Goal: Task Accomplishment & Management: Complete application form

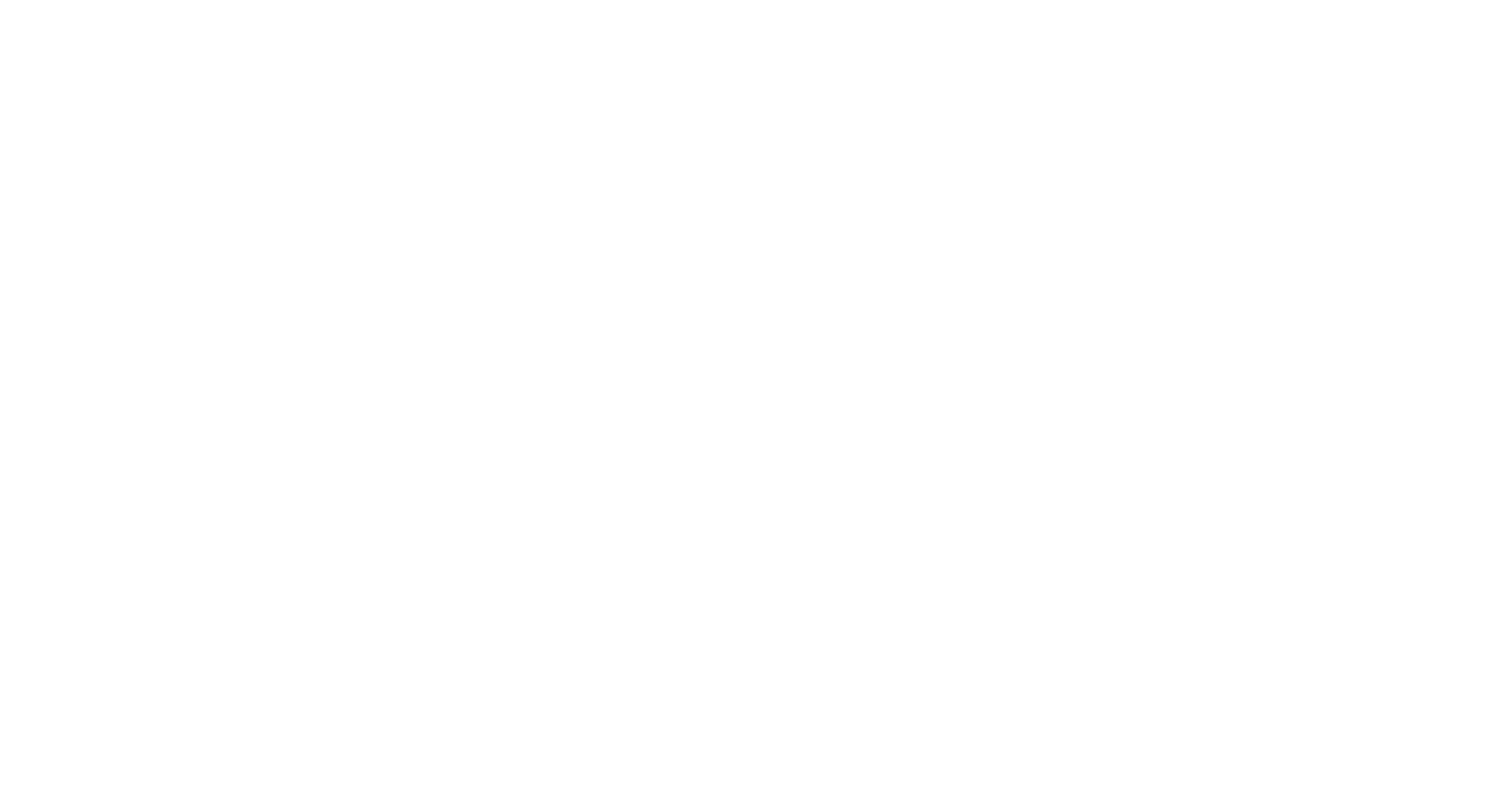
type input "[PERSON_NAME][EMAIL_ADDRESS][DOMAIN_NAME]"
click at [0, 0] on input "Sign In" at bounding box center [0, 0] width 0 height 0
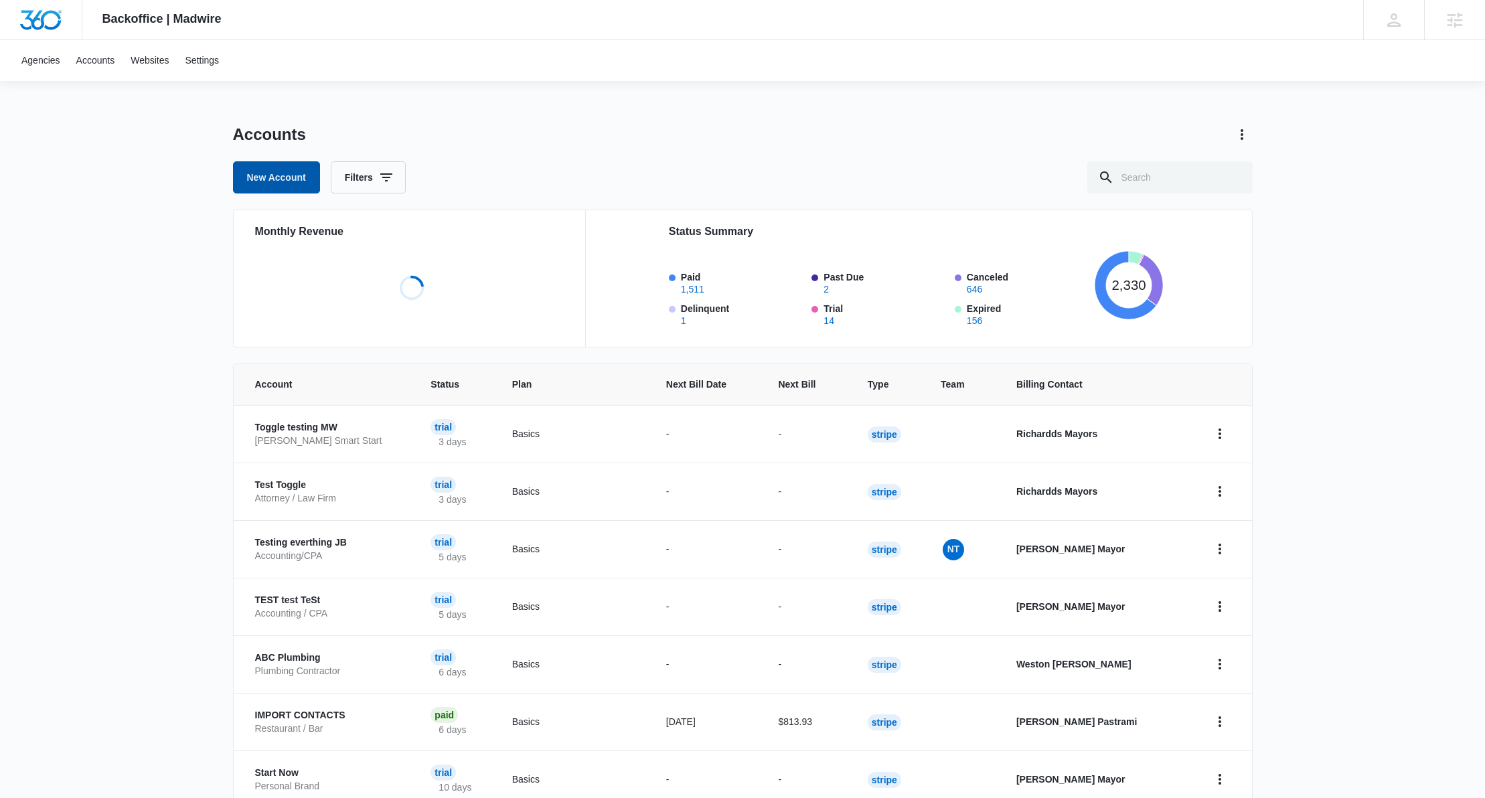
click at [274, 175] on link "New Account" at bounding box center [276, 177] width 87 height 32
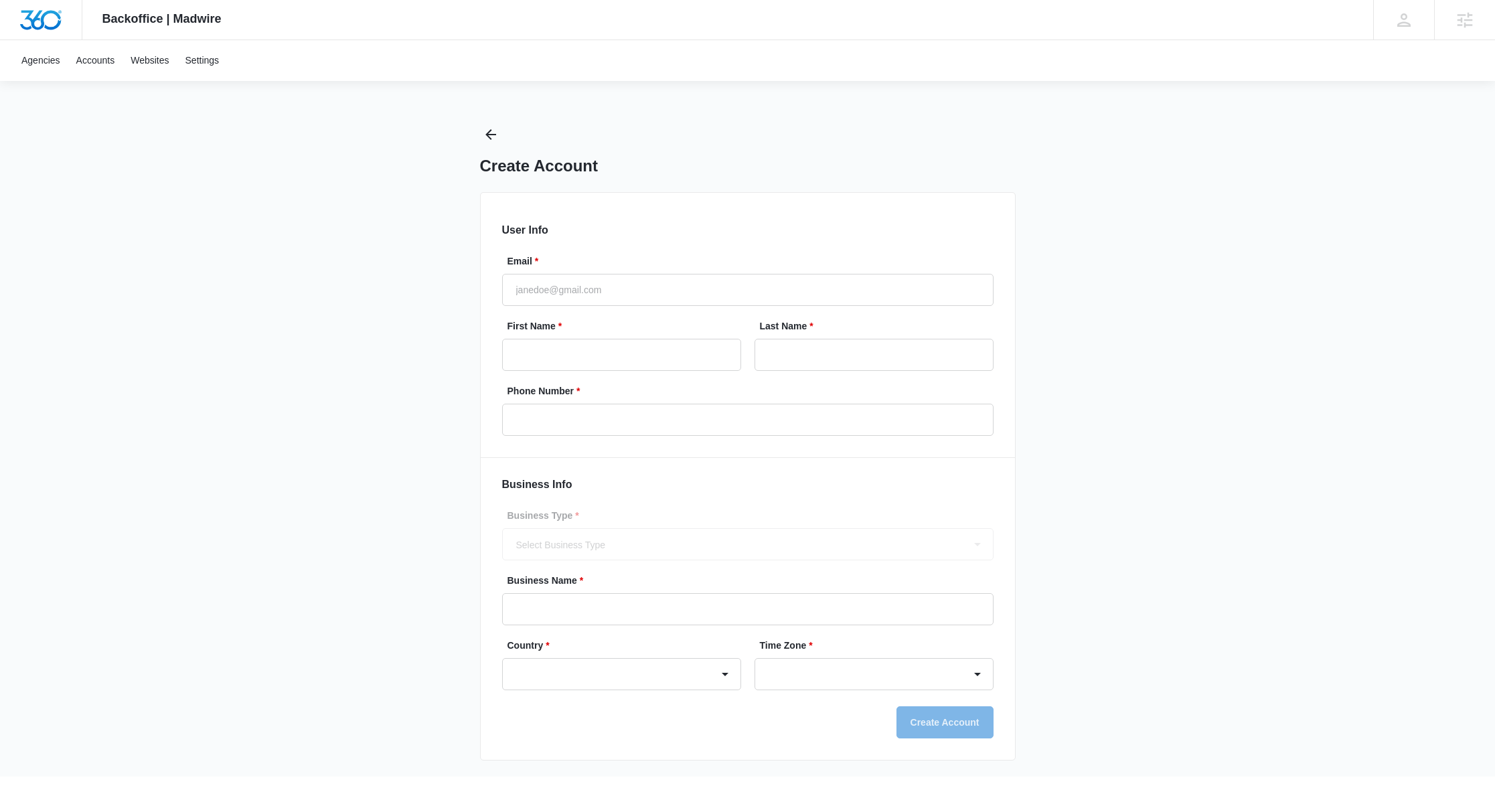
select select "US"
select select "America/New_York"
click at [574, 295] on input "Email *" at bounding box center [747, 290] width 491 height 32
type input "[PERSON_NAME][EMAIL_ADDRESS][DOMAIN_NAME]"
type input "Richard"
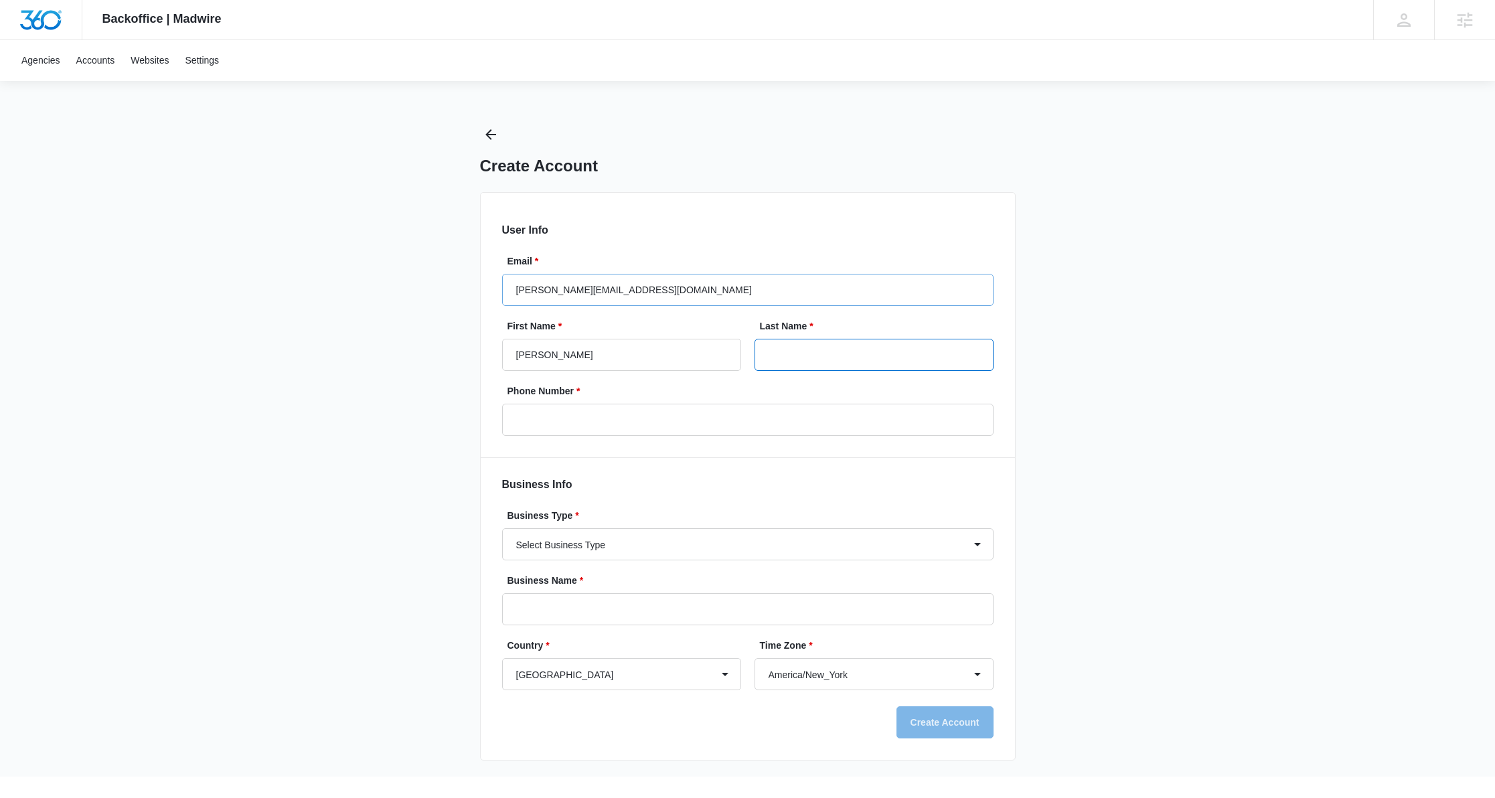
type input "Mayor"
type input "(908) 210-4910"
type input "Richardds"
type input "Mayors"
click at [600, 544] on select "Select Business Type Accounting / CPA Accounting/CPA Ashley Furniture Smart Sta…" at bounding box center [747, 544] width 491 height 32
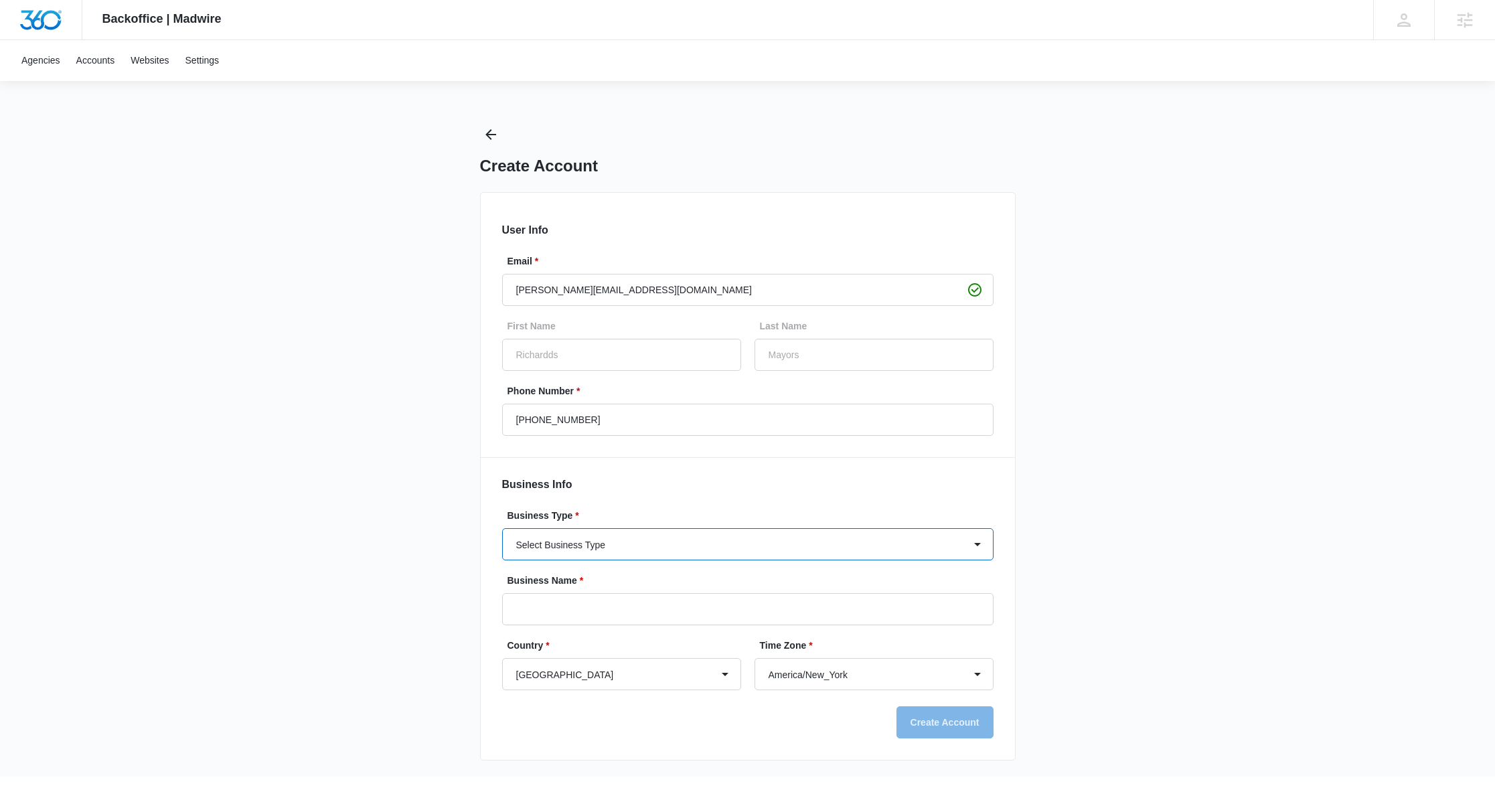
select select "49"
click at [502, 528] on select "Select Business Type Accounting / CPA Accounting/CPA Ashley Furniture Smart Sta…" at bounding box center [747, 544] width 491 height 32
click at [591, 606] on input "Business Name *" at bounding box center [747, 609] width 491 height 32
type input "afasfasf"
click at [763, 491] on h2 "Business Info" at bounding box center [747, 485] width 491 height 16
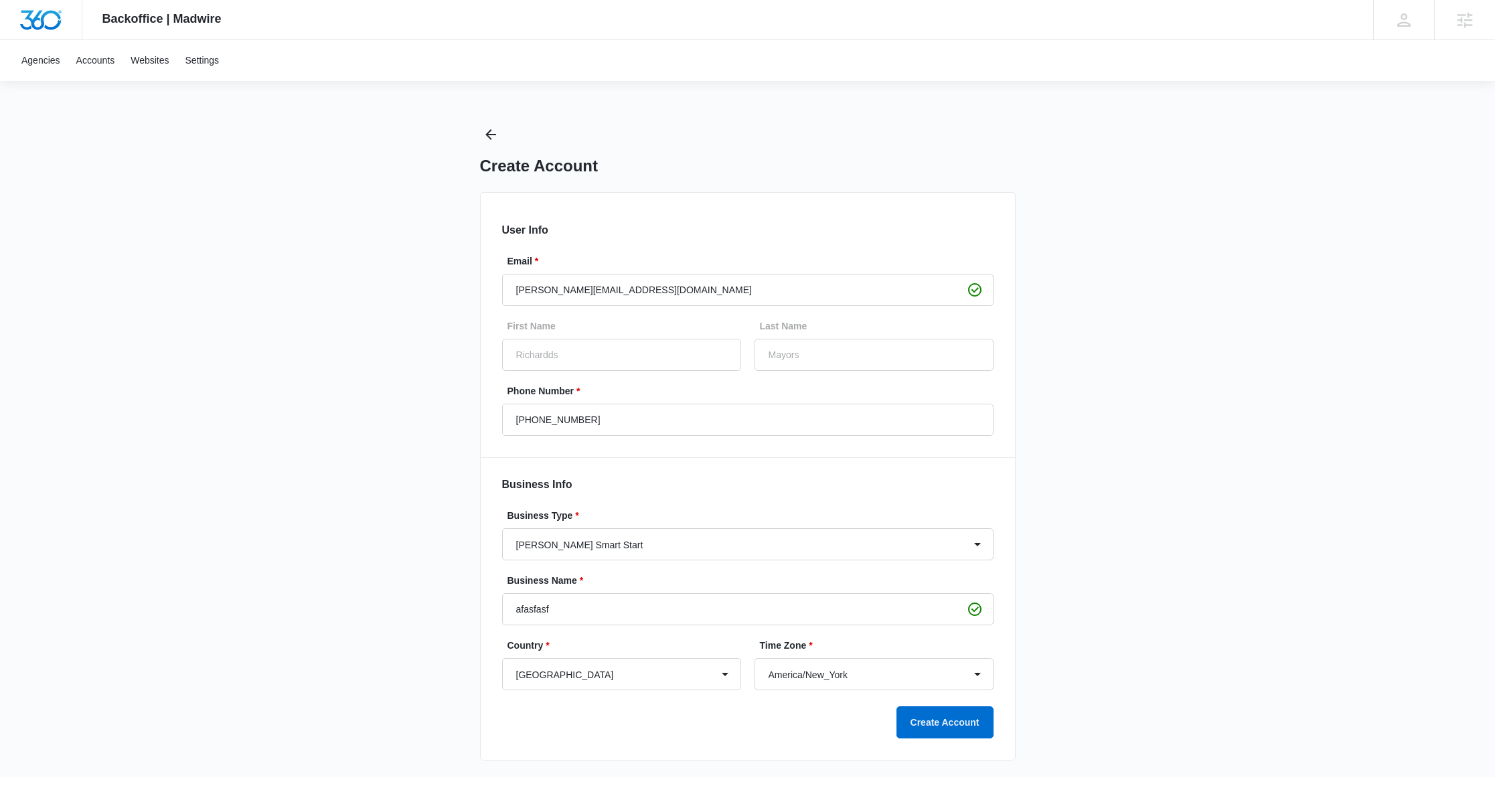
click at [642, 487] on h2 "Business Info" at bounding box center [747, 485] width 491 height 16
click at [932, 712] on button "Create Account" at bounding box center [945, 722] width 97 height 32
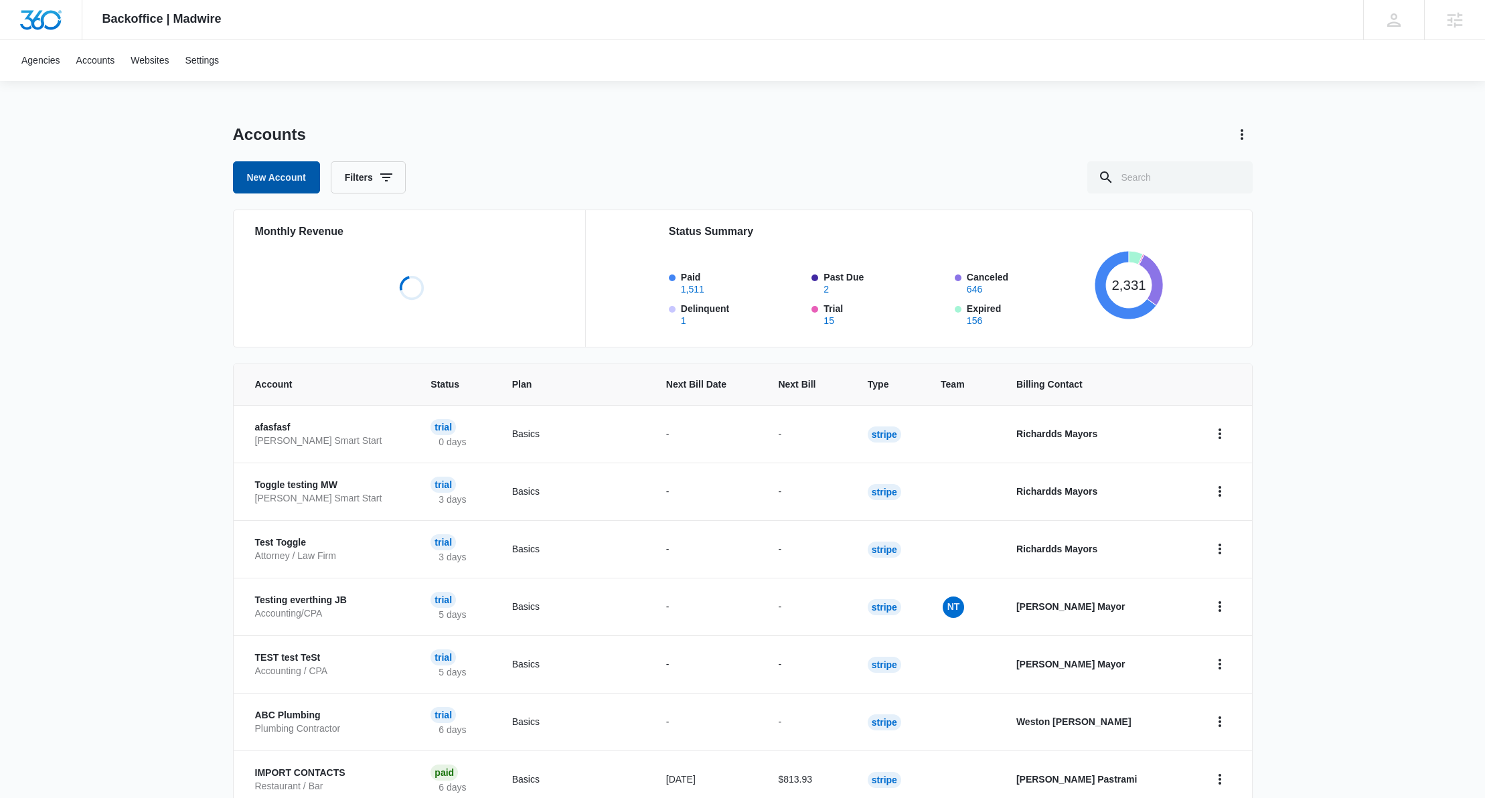
click at [273, 183] on link "New Account" at bounding box center [276, 177] width 87 height 32
select select "US"
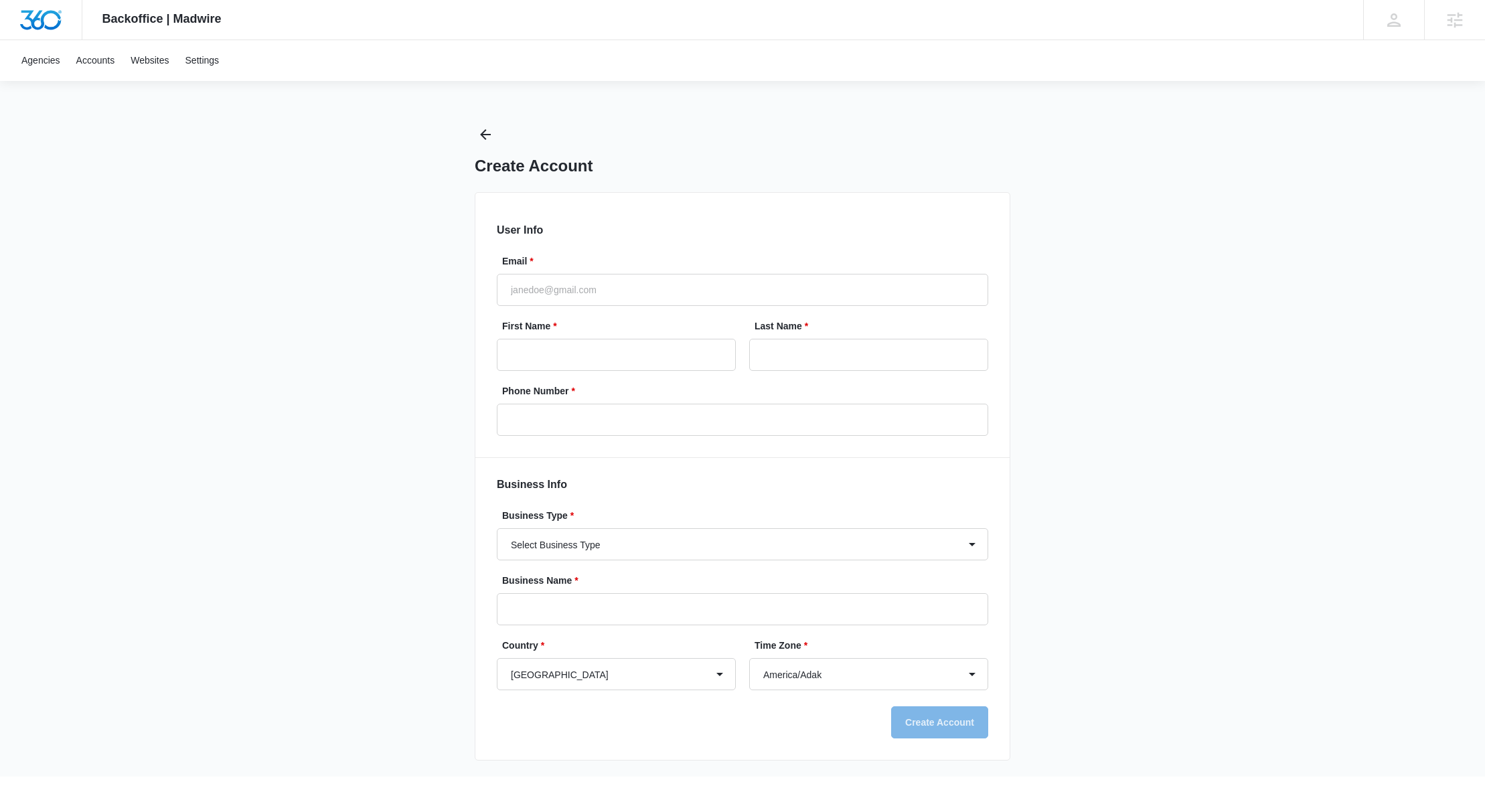
select select "America/New_York"
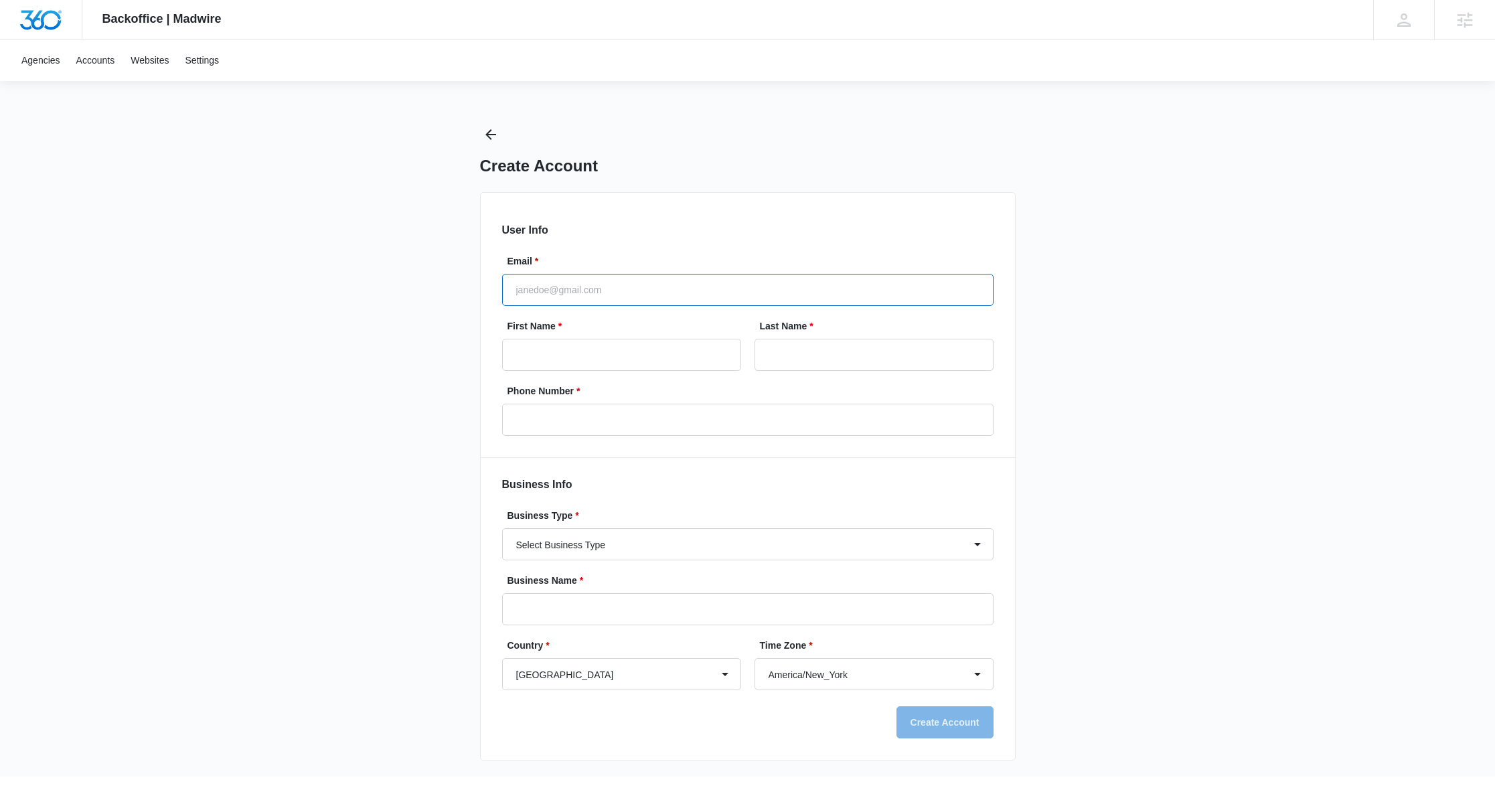
click at [567, 288] on input "Email *" at bounding box center [747, 290] width 491 height 32
type input "[PERSON_NAME][EMAIL_ADDRESS][DOMAIN_NAME]"
type input "Richard"
type input "Mayor"
type input "(908) 210-4910"
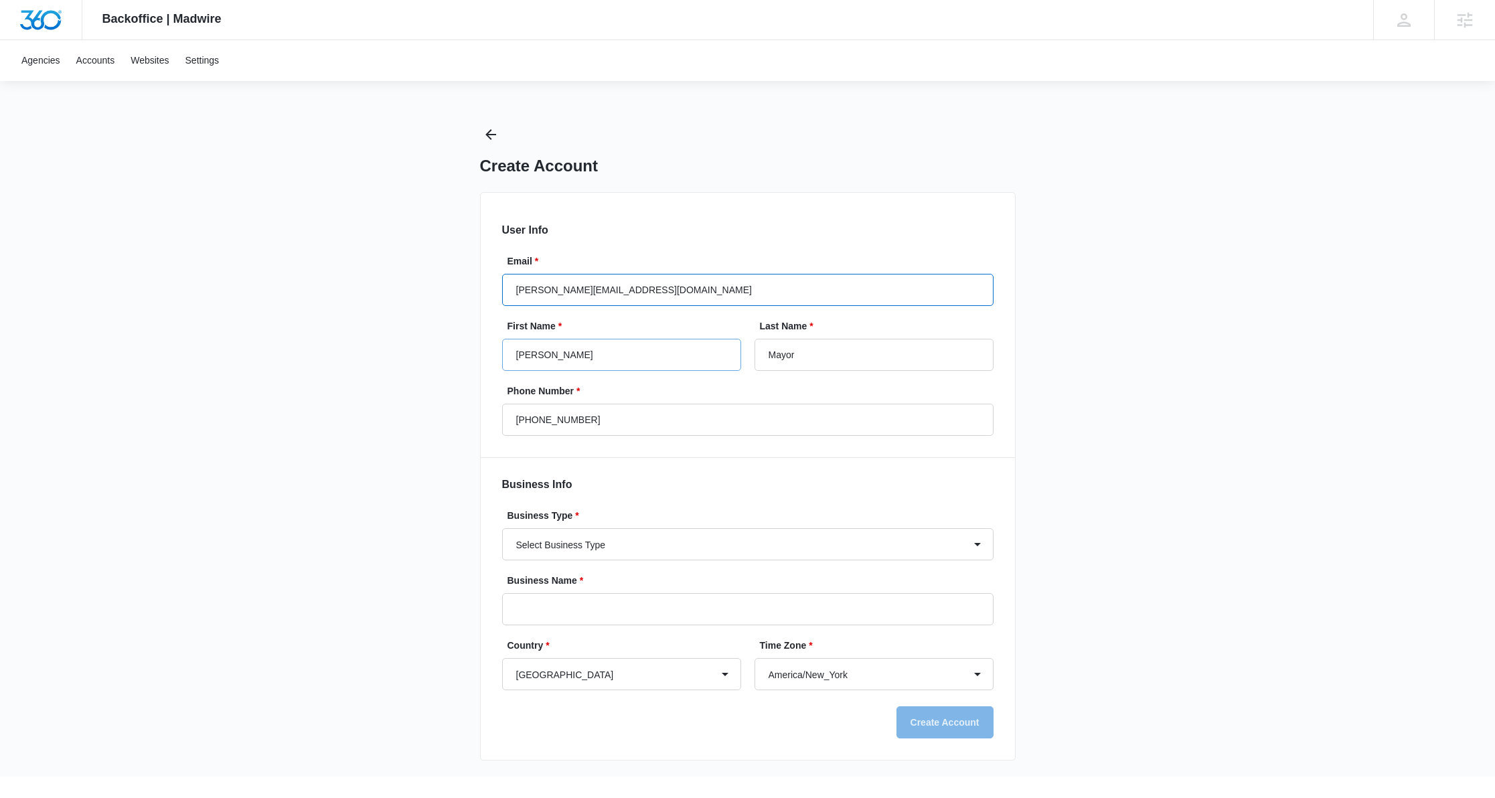
type input "Richardds"
type input "Mayors"
click at [641, 550] on select "Select Business Type Accounting / CPA Accounting/CPA Ashley Furniture Smart Sta…" at bounding box center [747, 544] width 491 height 32
select select "68"
click at [502, 528] on select "Select Business Type Accounting / CPA Accounting/CPA Ashley Furniture Smart Sta…" at bounding box center [747, 544] width 491 height 32
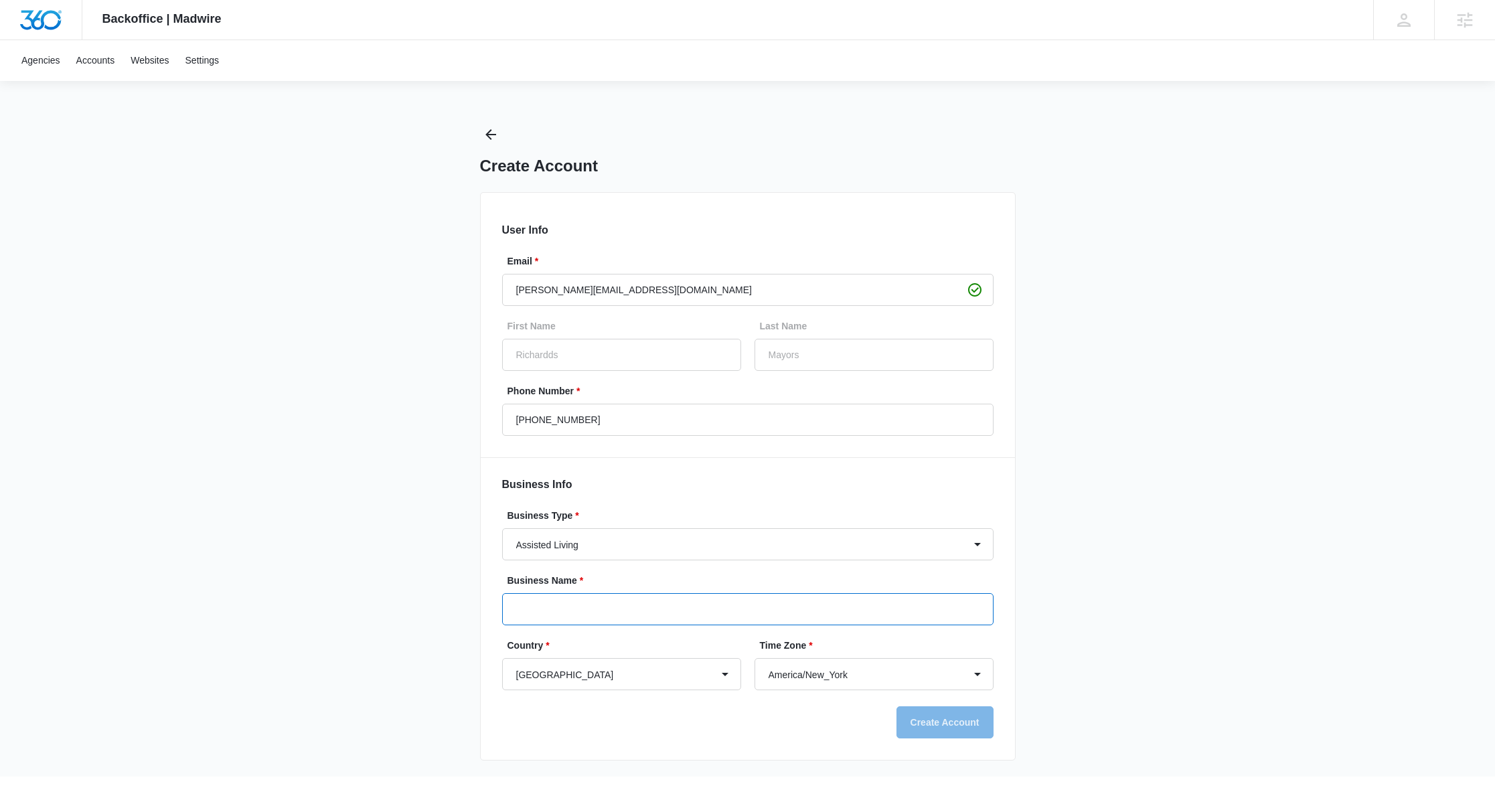
click at [639, 611] on input "Business Name *" at bounding box center [747, 609] width 491 height 32
type input "sda"
click at [488, 142] on icon "Back" at bounding box center [491, 135] width 16 height 16
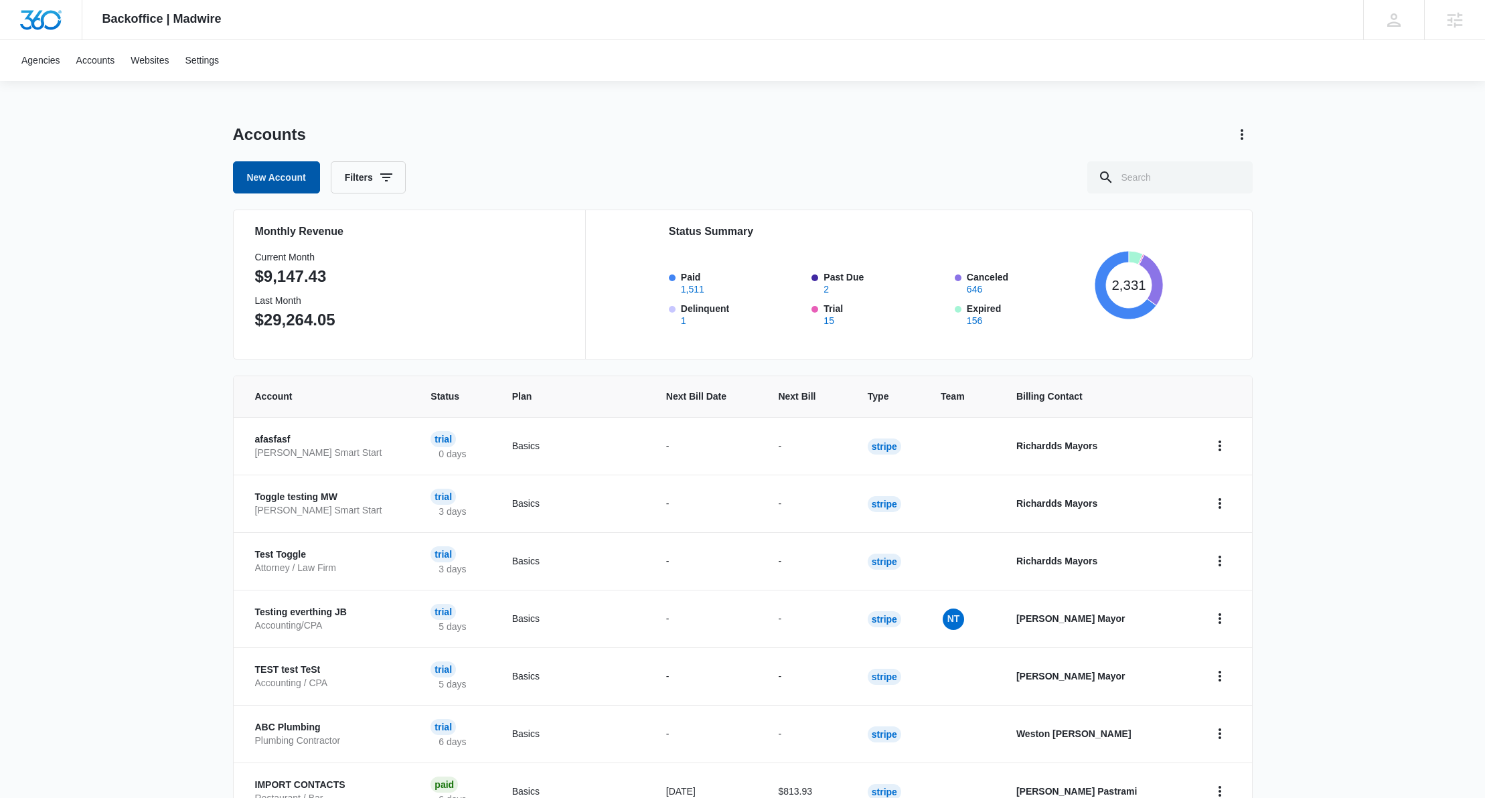
click at [274, 180] on link "New Account" at bounding box center [276, 177] width 87 height 32
select select "US"
select select "America/New_York"
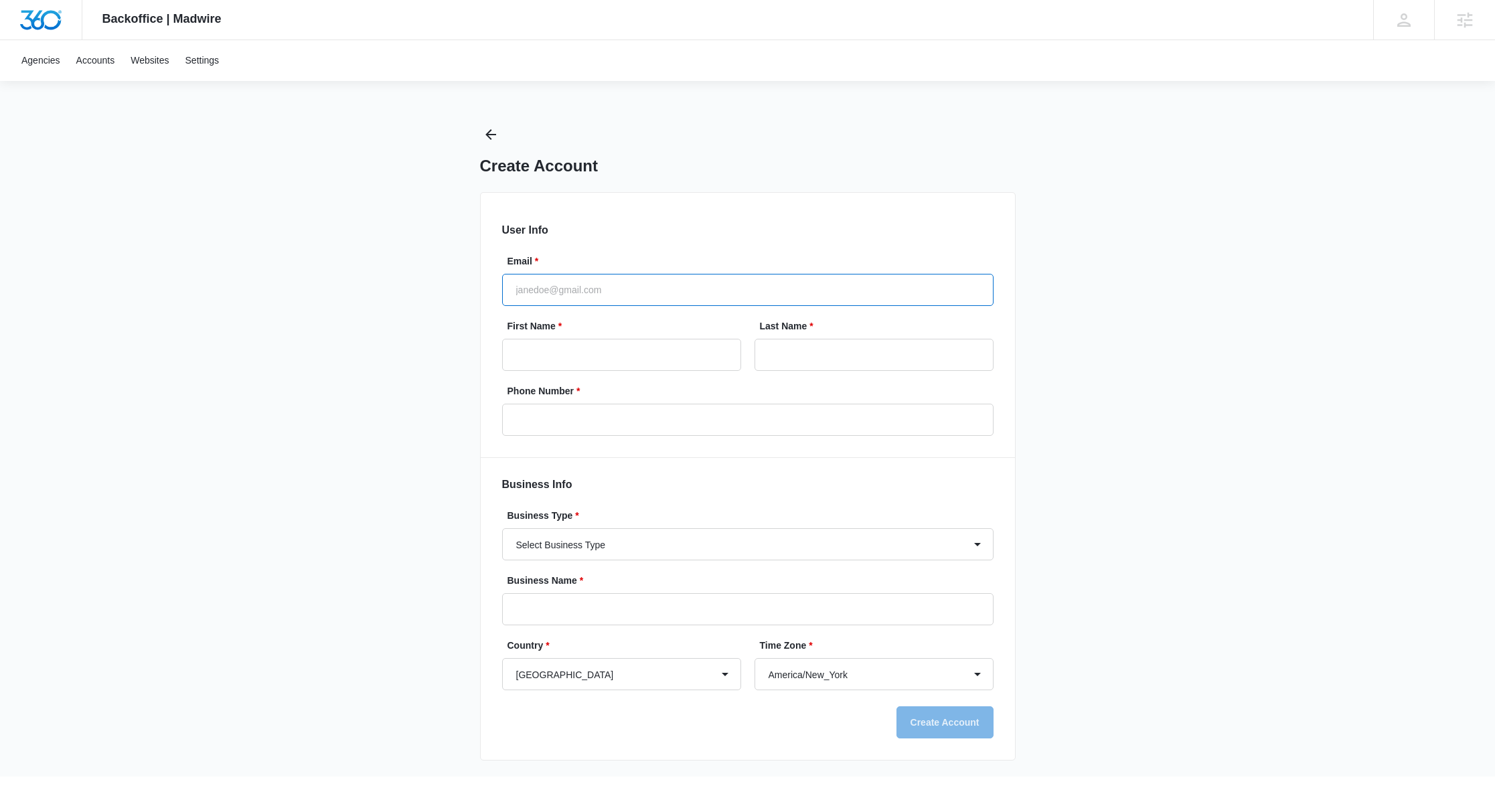
click at [553, 295] on input "Email *" at bounding box center [747, 290] width 491 height 32
type input "[PERSON_NAME][EMAIL_ADDRESS][DOMAIN_NAME]"
type input "Richard"
type input "Mayor"
type input "(908) 210-4910"
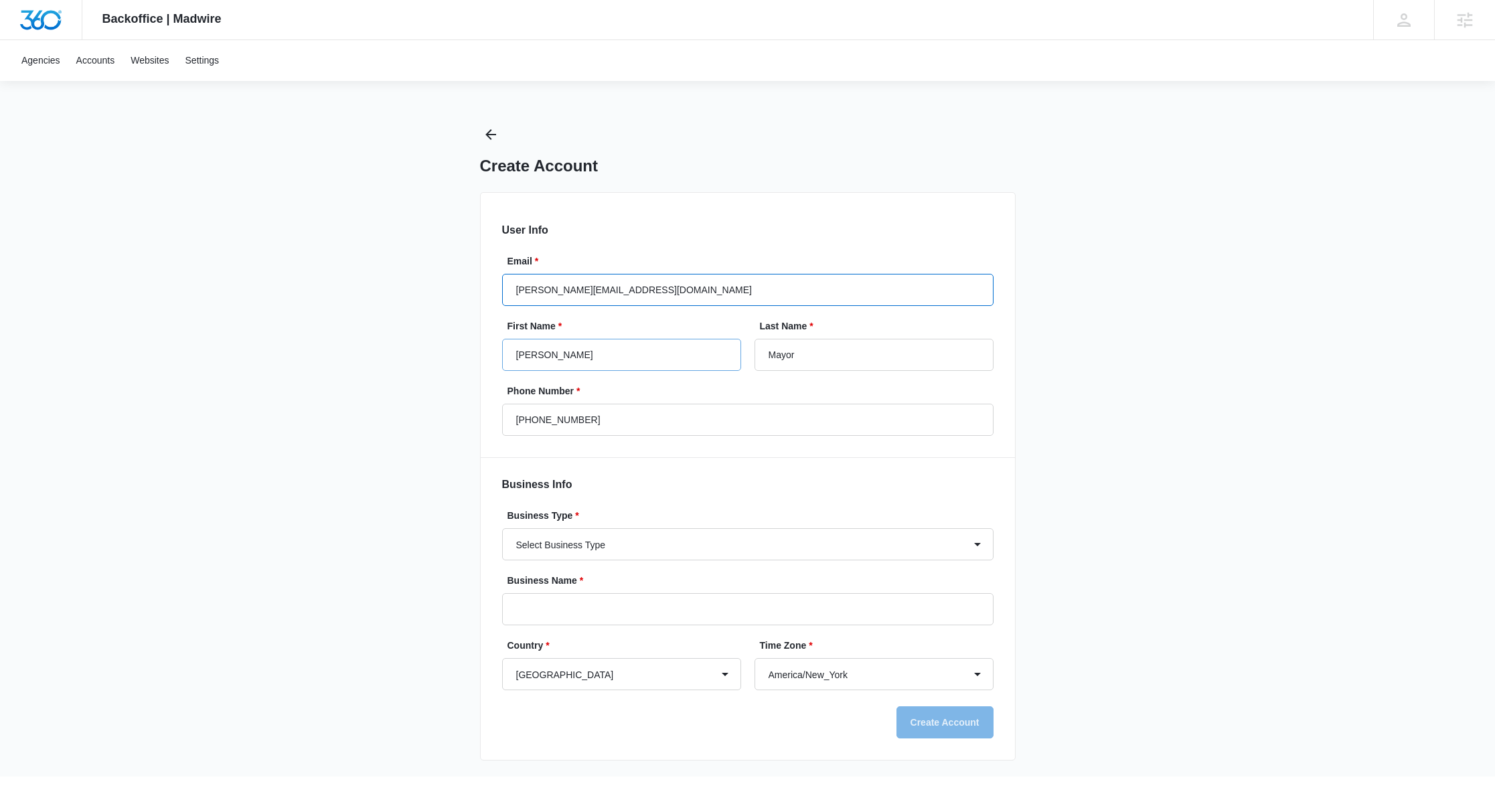
type input "Richardds"
type input "Mayors"
click at [455, 500] on div "Backoffice | Madwire Apps Settings Richardds Mayors richard.mayor@madwire.com M…" at bounding box center [747, 388] width 1495 height 777
click at [532, 551] on select "Select Business Type Accounting / CPA Accounting/CPA Ashley Furniture Smart Sta…" at bounding box center [747, 544] width 491 height 32
select select "49"
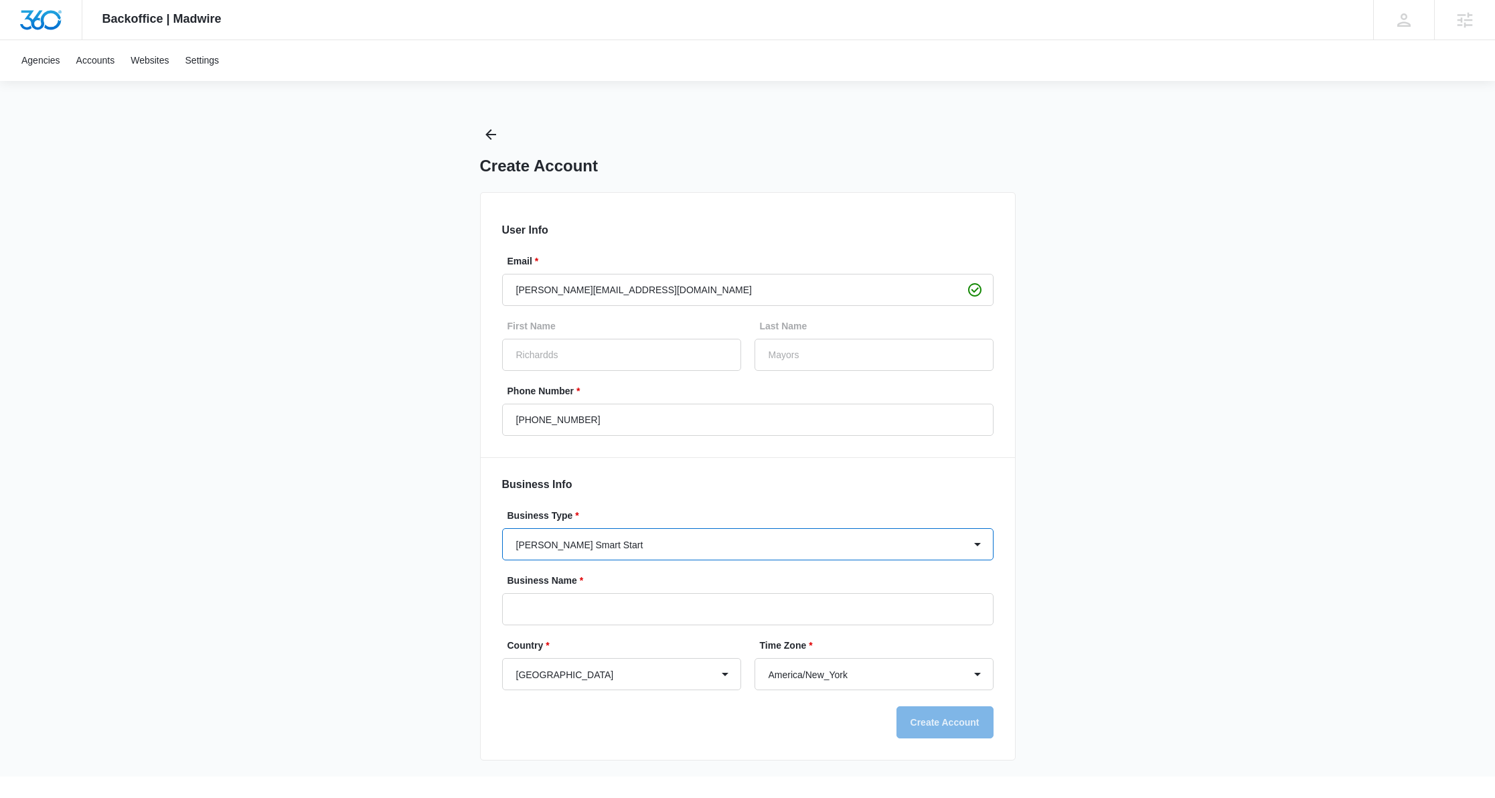
click at [502, 528] on select "Select Business Type Accounting / CPA Accounting/CPA Ashley Furniture Smart Sta…" at bounding box center [747, 544] width 491 height 32
click at [540, 568] on form "User Info Email * richard.mayor@madwire.com First Name Richardds Last Name Mayo…" at bounding box center [747, 480] width 491 height 516
click at [550, 596] on input "Business Name *" at bounding box center [747, 609] width 491 height 32
type input "afad"
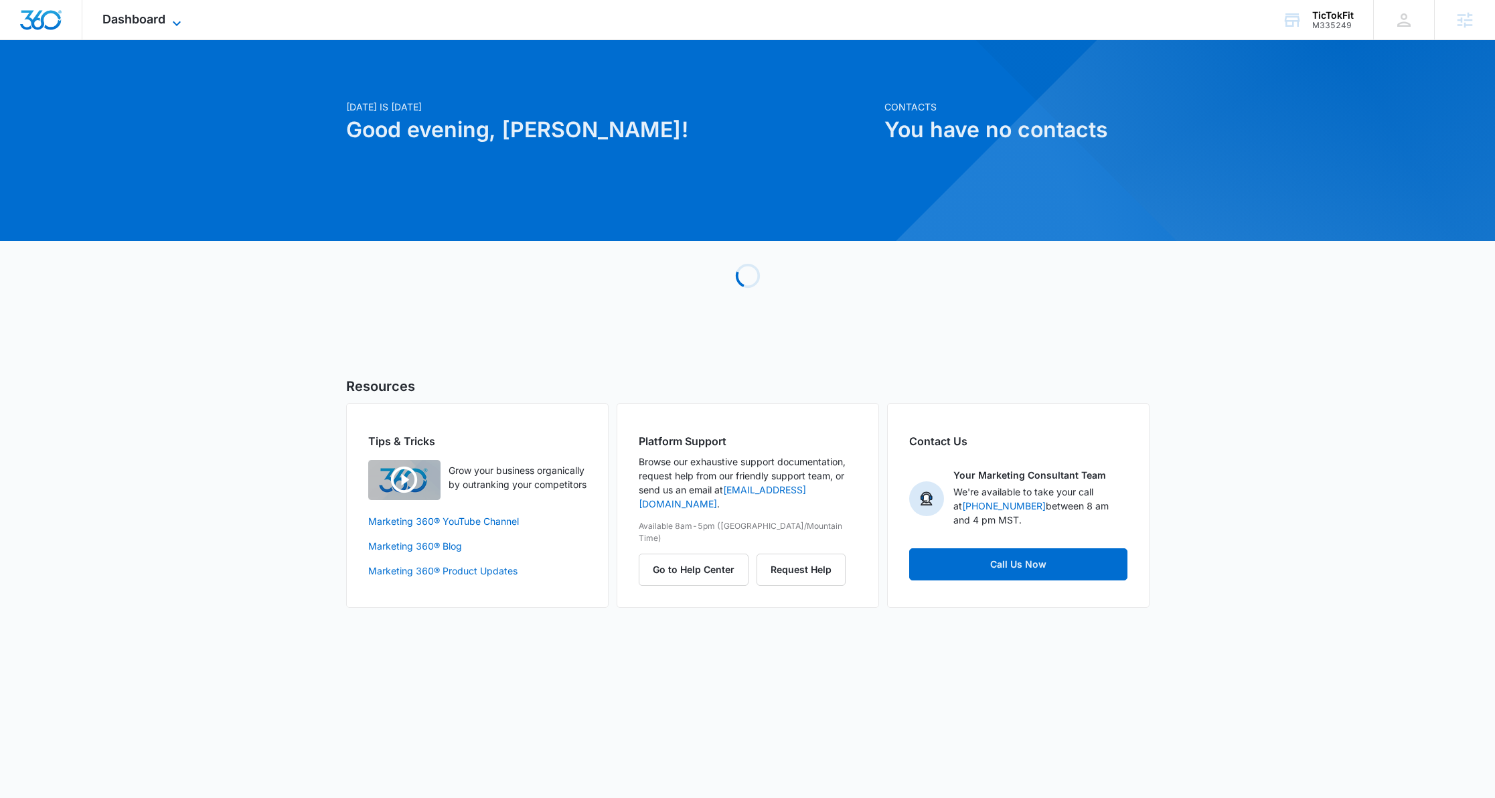
click at [176, 17] on icon at bounding box center [177, 23] width 16 height 16
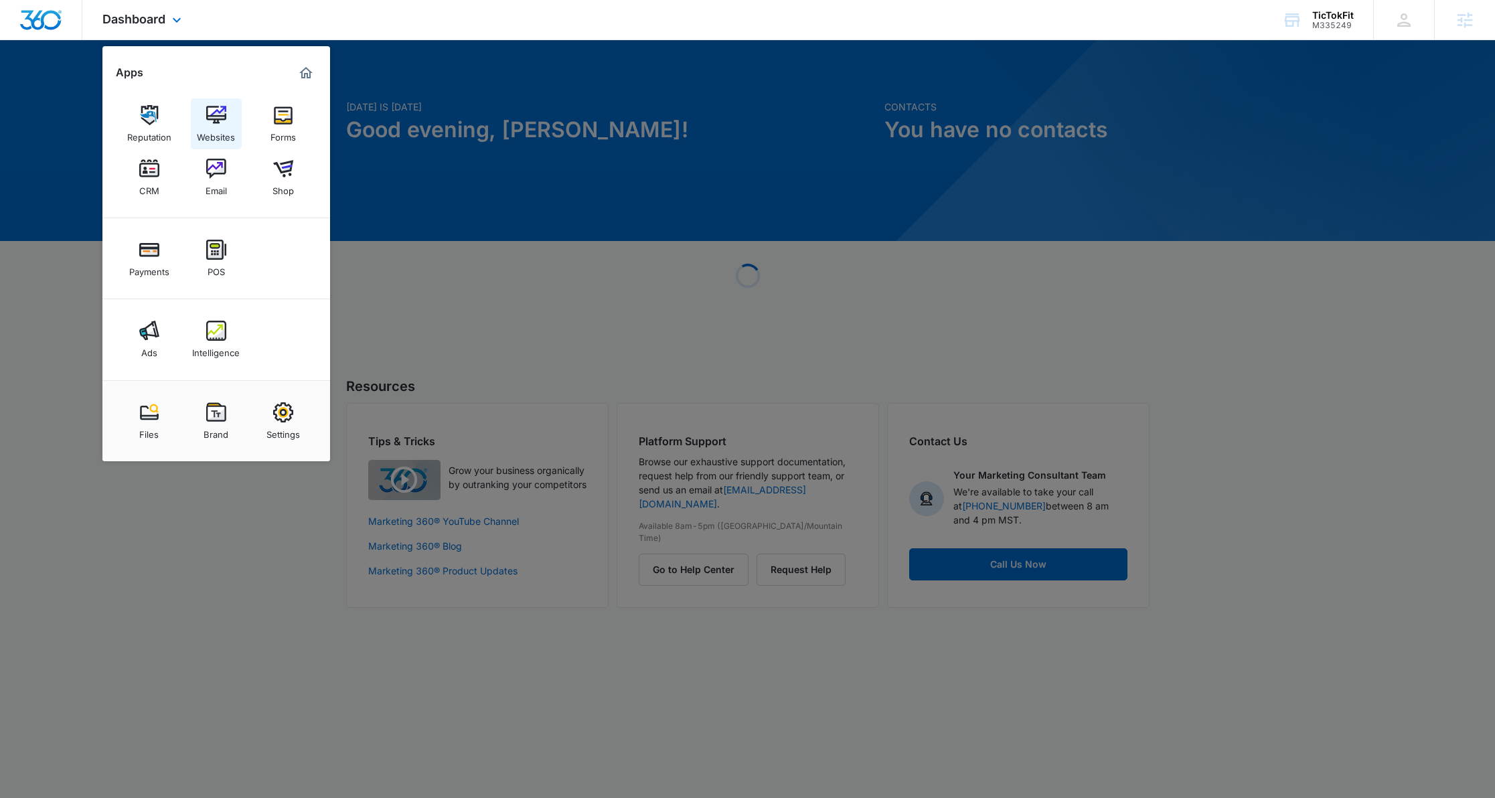
click at [209, 112] on img at bounding box center [216, 115] width 20 height 20
